Goal: Task Accomplishment & Management: Manage account settings

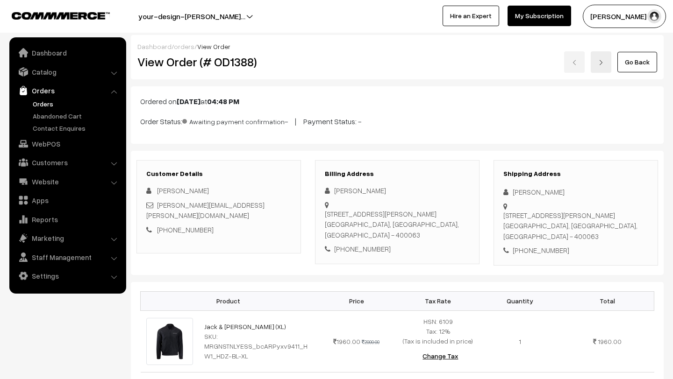
click at [78, 101] on link "Orders" at bounding box center [76, 104] width 92 height 10
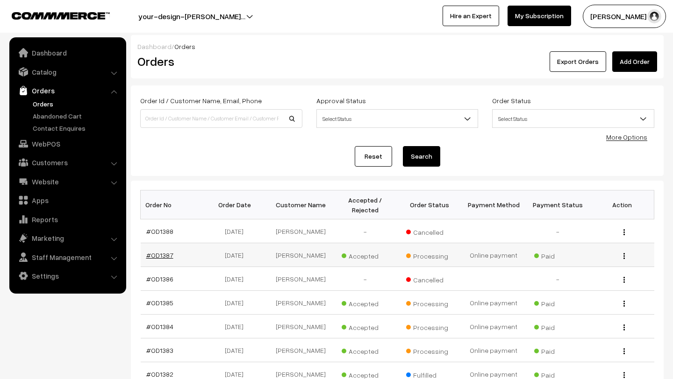
click at [162, 254] on link "#OD1387" at bounding box center [159, 255] width 27 height 8
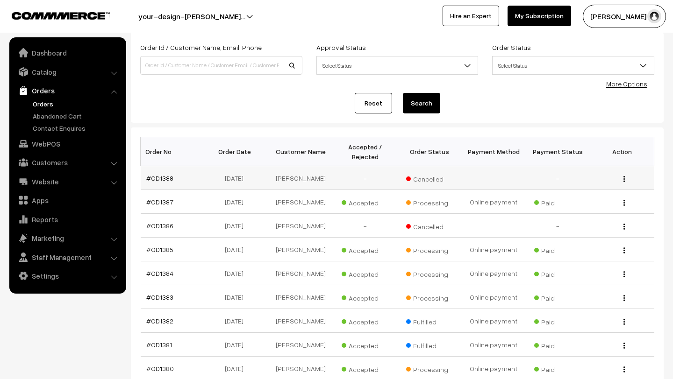
scroll to position [54, 0]
click at [168, 246] on link "#OD1385" at bounding box center [159, 249] width 27 height 8
